Goal: Task Accomplishment & Management: Manage account settings

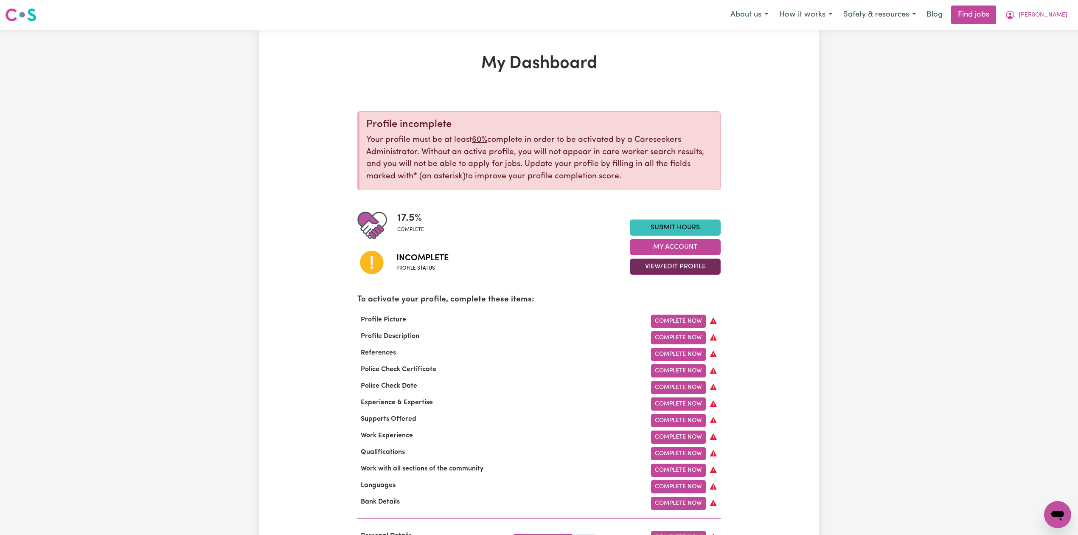
click at [639, 268] on button "View/Edit Profile" at bounding box center [675, 267] width 91 height 16
click at [650, 310] on link "Edit Profile" at bounding box center [670, 305] width 79 height 17
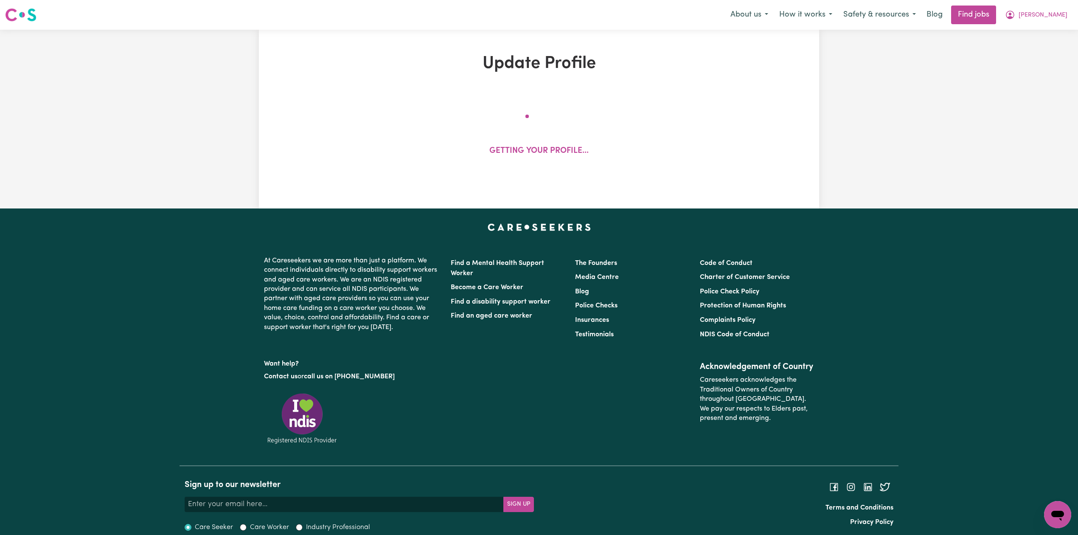
select select "[DEMOGRAPHIC_DATA]"
select select "[DEMOGRAPHIC_DATA] Work Visa"
select select "Studying a healthcare related degree or qualification"
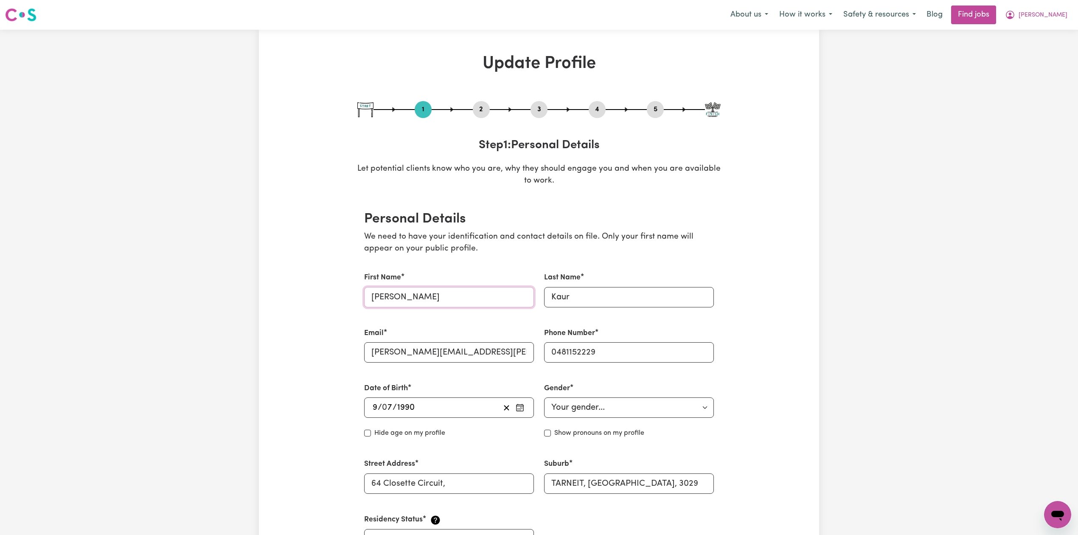
click at [450, 296] on input "[PERSON_NAME]" at bounding box center [449, 297] width 170 height 20
drag, startPoint x: 419, startPoint y: 292, endPoint x: 265, endPoint y: 296, distance: 153.3
type input "[PERSON_NAME]"
click at [396, 363] on div "Email [PERSON_NAME][EMAIL_ADDRESS][PERSON_NAME][DOMAIN_NAME]" at bounding box center [449, 345] width 180 height 55
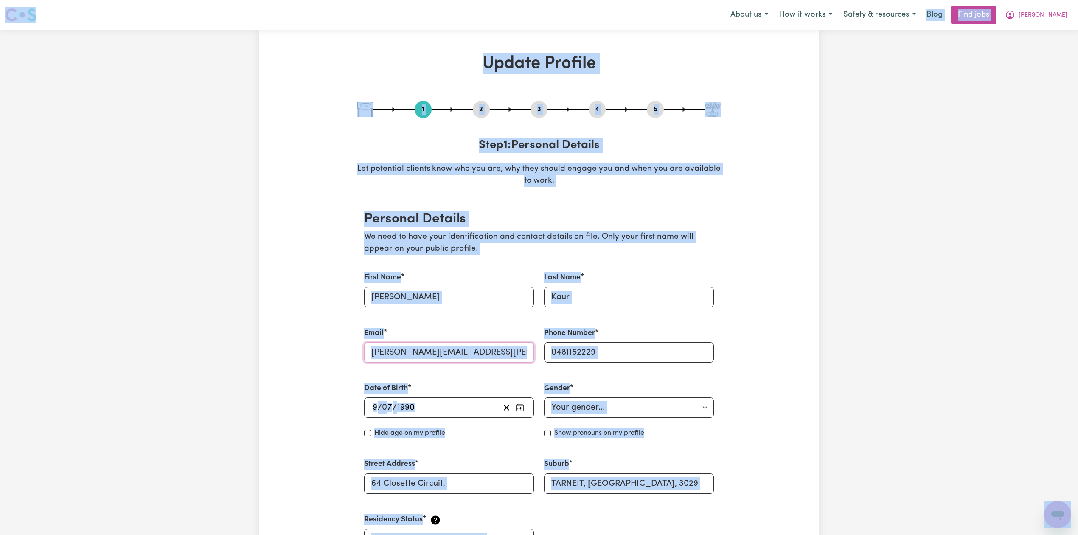
click at [406, 354] on input "[PERSON_NAME][EMAIL_ADDRESS][PERSON_NAME][DOMAIN_NAME]" at bounding box center [449, 352] width 170 height 20
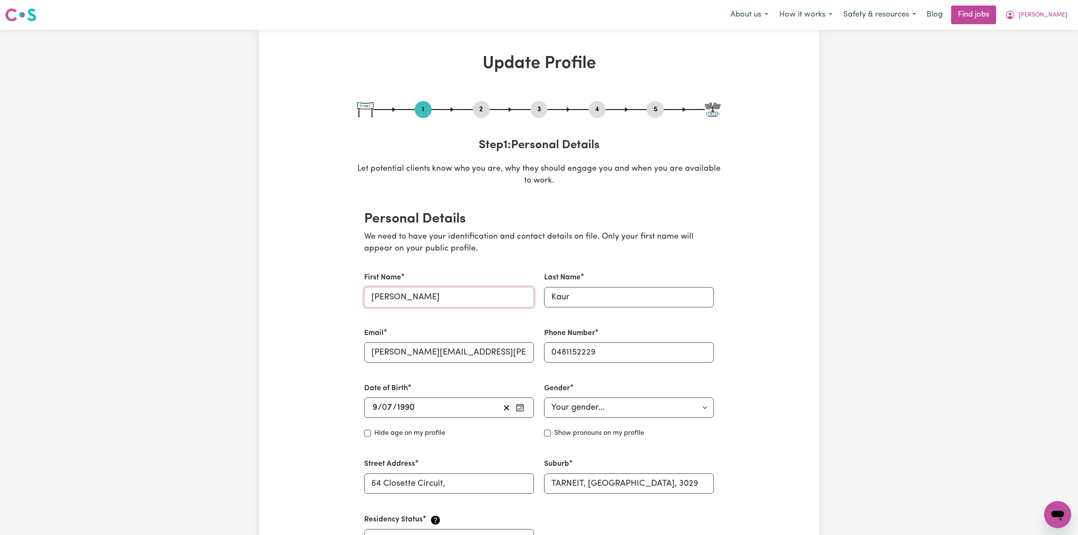
click at [405, 301] on input "[PERSON_NAME]" at bounding box center [449, 297] width 170 height 20
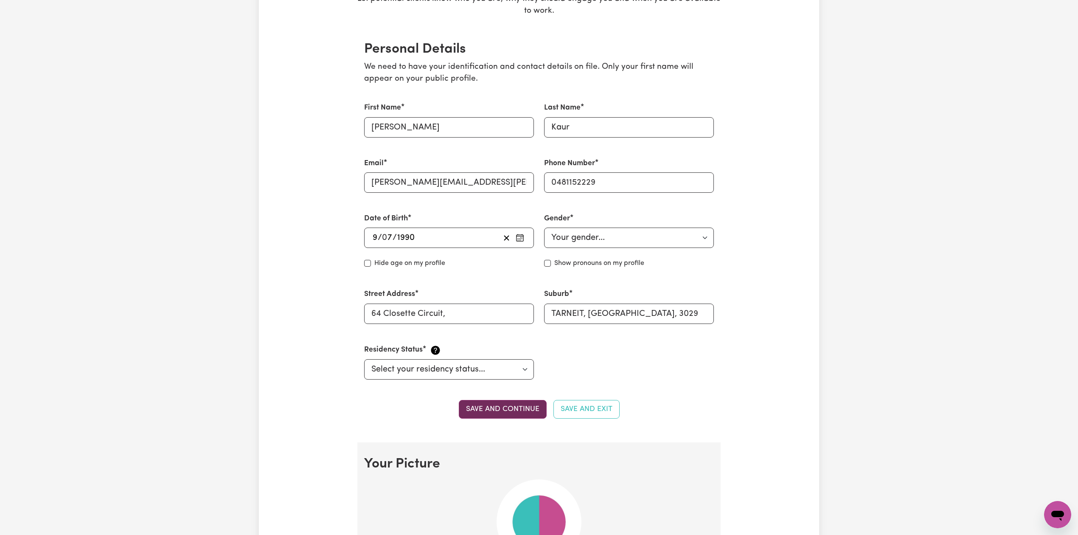
click at [511, 415] on button "Save and continue" at bounding box center [503, 409] width 88 height 19
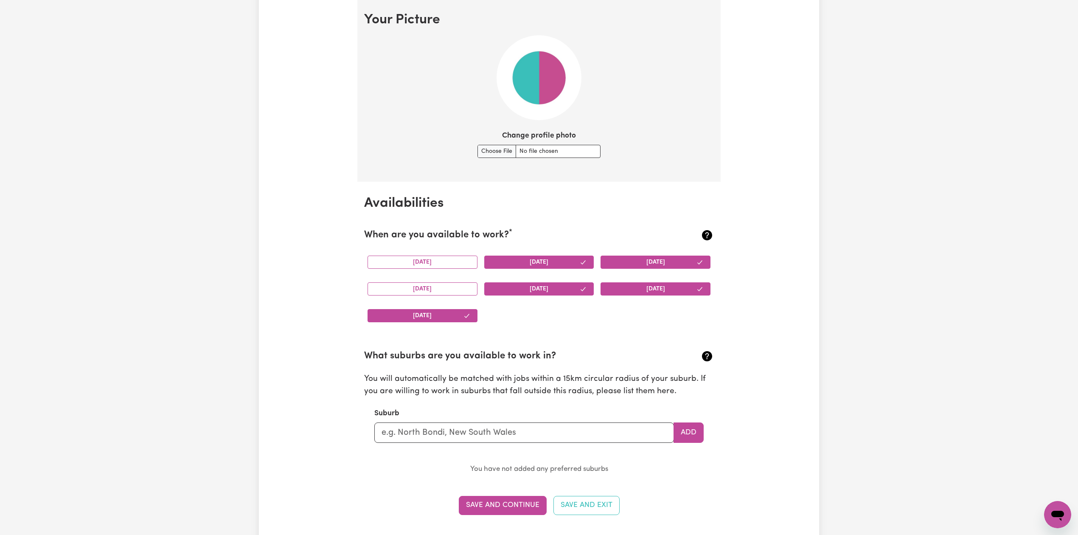
scroll to position [0, 0]
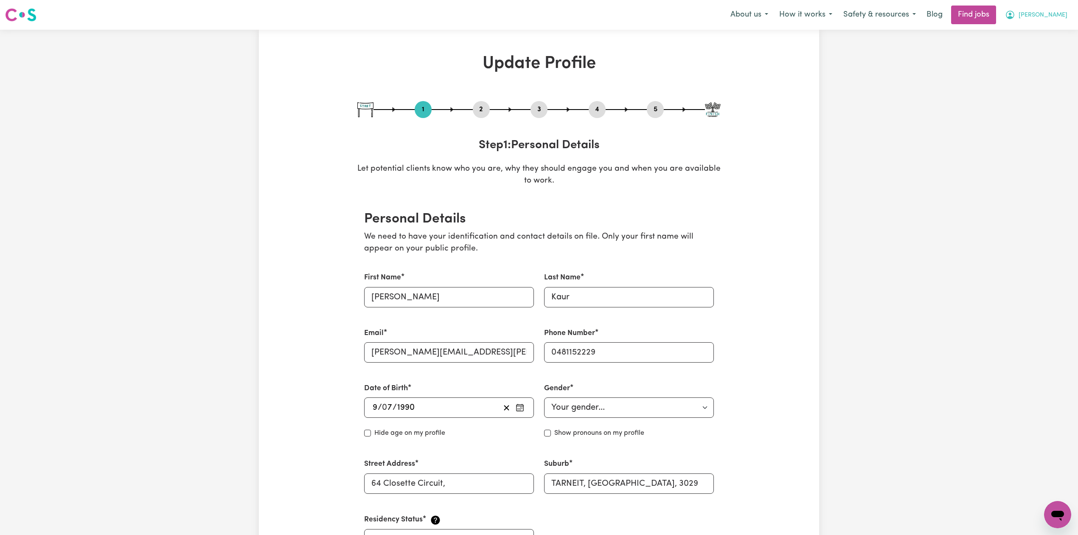
click at [1071, 19] on button "[PERSON_NAME]" at bounding box center [1036, 15] width 73 height 18
click at [1029, 68] on link "Logout" at bounding box center [1039, 65] width 67 height 16
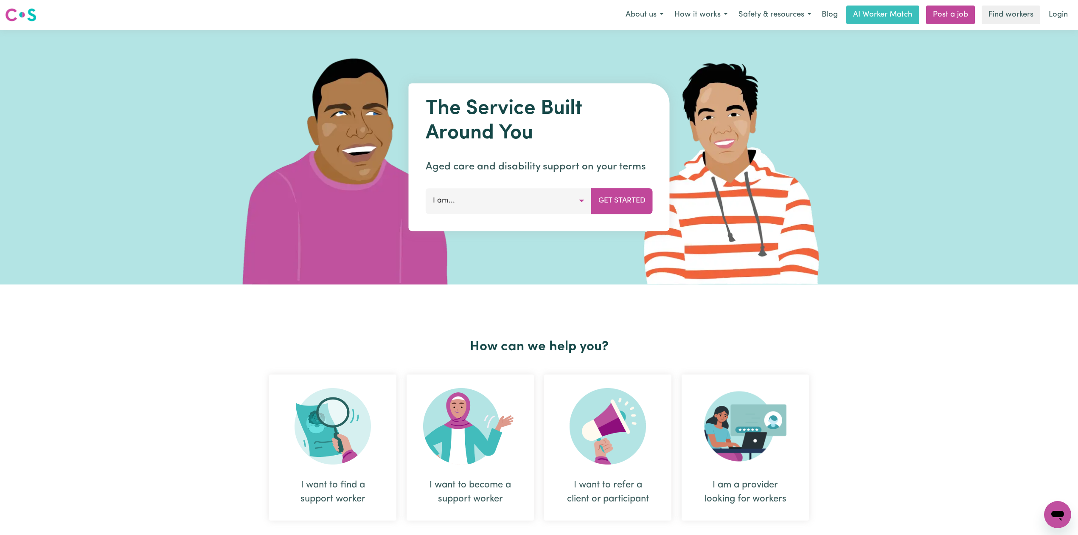
click at [307, 164] on img at bounding box center [347, 157] width 253 height 255
click at [170, 183] on div "The Service Built Around You Aged care and disability support on your terms I a…" at bounding box center [539, 157] width 1078 height 255
click at [1060, 14] on link "Login" at bounding box center [1058, 15] width 29 height 19
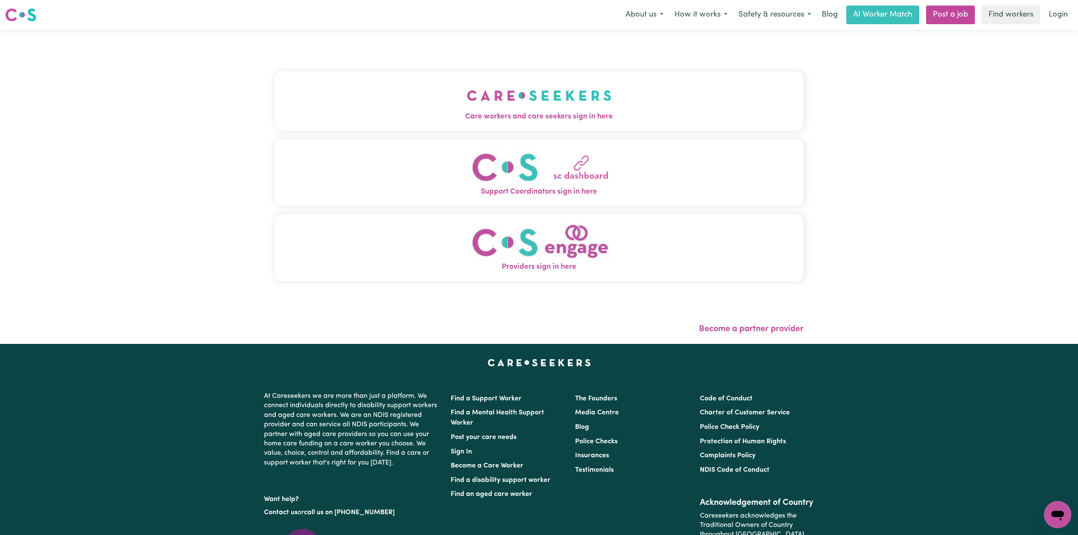
click at [423, 75] on div "Care workers and care seekers sign in here Support Coordinators sign in here Pr…" at bounding box center [539, 187] width 539 height 314
click at [397, 87] on button "Care workers and care seekers sign in here" at bounding box center [539, 100] width 529 height 59
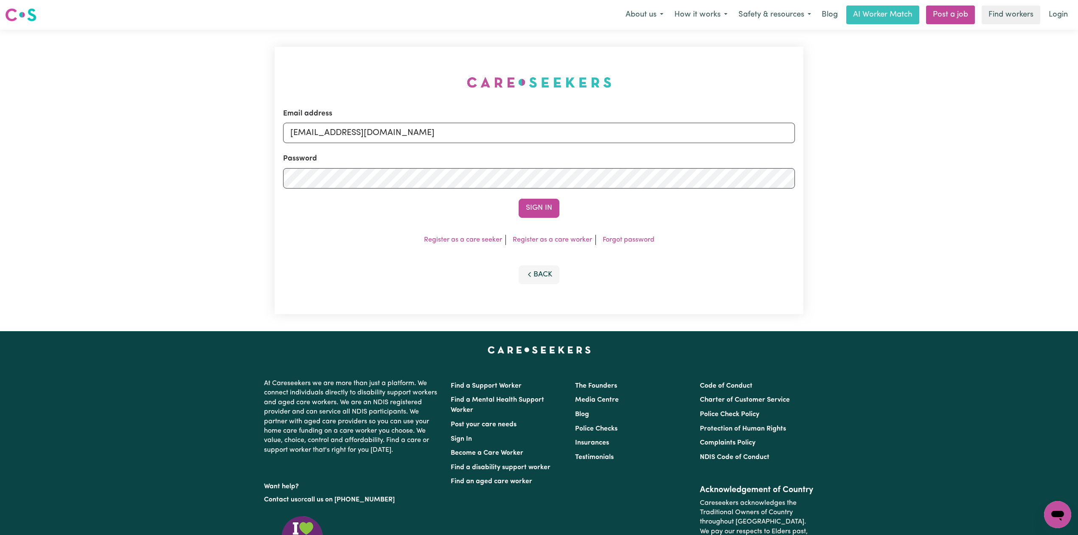
drag, startPoint x: 391, startPoint y: 117, endPoint x: 376, endPoint y: 125, distance: 17.1
click at [390, 117] on div "Email address [EMAIL_ADDRESS][DOMAIN_NAME]" at bounding box center [539, 125] width 512 height 35
drag, startPoint x: 367, startPoint y: 129, endPoint x: 348, endPoint y: 141, distance: 22.7
click at [366, 130] on input "[EMAIL_ADDRESS][DOMAIN_NAME]" at bounding box center [539, 133] width 512 height 20
click at [331, 127] on input "Superuser~[EMAIL_ADDRESS][DOMAIN_NAME]" at bounding box center [539, 133] width 512 height 20
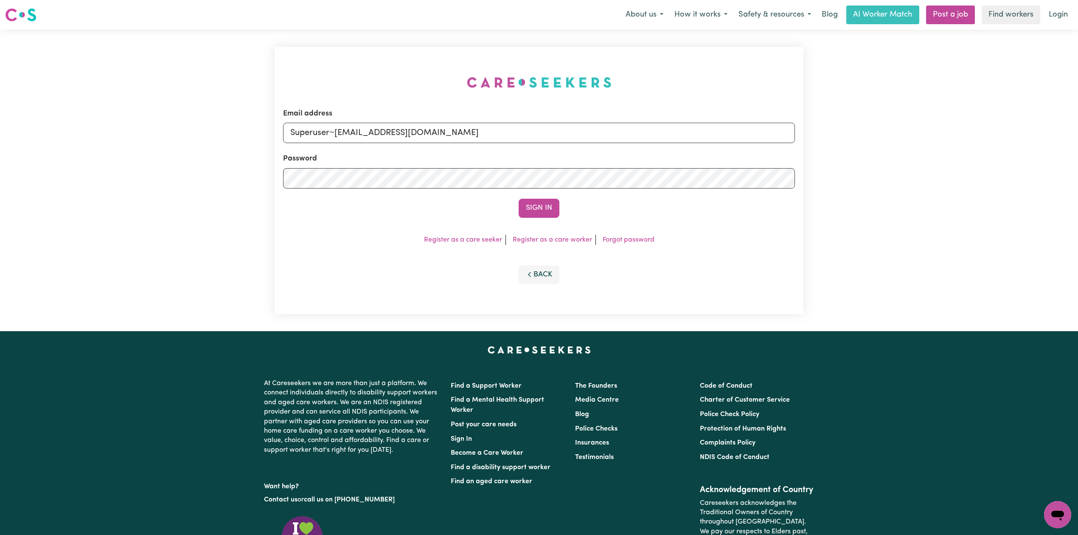
drag, startPoint x: 333, startPoint y: 128, endPoint x: 510, endPoint y: 141, distance: 177.5
click at [510, 141] on input "Superuser~[EMAIL_ADDRESS][DOMAIN_NAME]" at bounding box center [539, 133] width 512 height 20
type input "[EMAIL_ADDRESS][DOMAIN_NAME]"
click at [529, 199] on button "Sign In" at bounding box center [539, 208] width 41 height 19
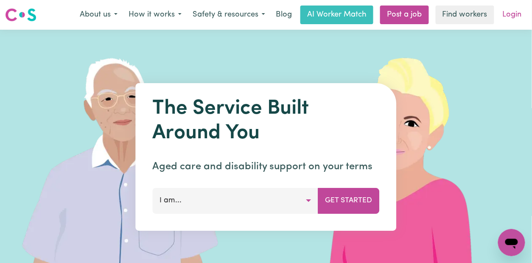
click at [503, 14] on link "Login" at bounding box center [512, 15] width 29 height 19
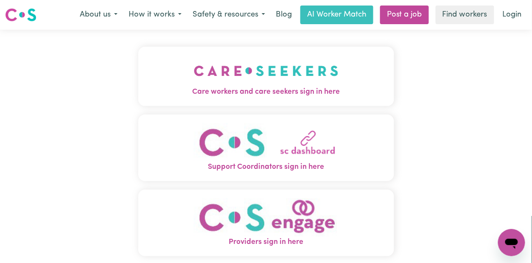
click at [229, 72] on img "Care workers and care seekers sign in here" at bounding box center [266, 70] width 145 height 31
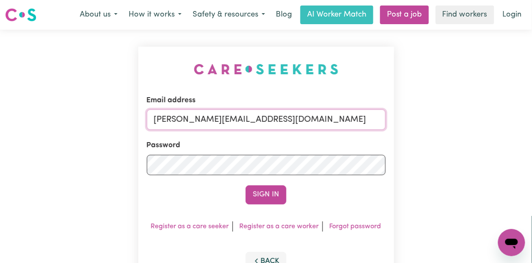
click at [161, 120] on input "toni@careseekers.com.au" at bounding box center [266, 120] width 239 height 20
click at [185, 119] on input "toni@careseekers.com.au" at bounding box center [266, 120] width 239 height 20
click at [174, 116] on input "toni@careseekers.com.au" at bounding box center [266, 120] width 239 height 20
drag, startPoint x: 197, startPoint y: 119, endPoint x: 444, endPoint y: 123, distance: 246.3
click at [452, 121] on div "Email address Superuser~jakedworkin@hotmail.com Password Sign In Register as a …" at bounding box center [266, 167] width 532 height 275
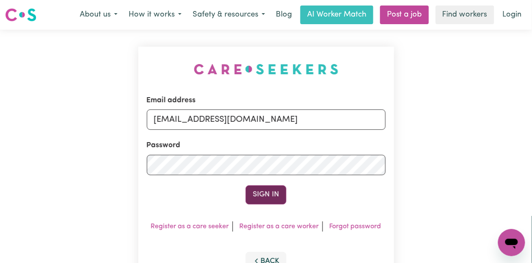
type input "Superuser~RobertMoorWC@careseekers.com.au"
click at [267, 194] on button "Sign In" at bounding box center [266, 195] width 41 height 19
